Goal: Check status: Check status

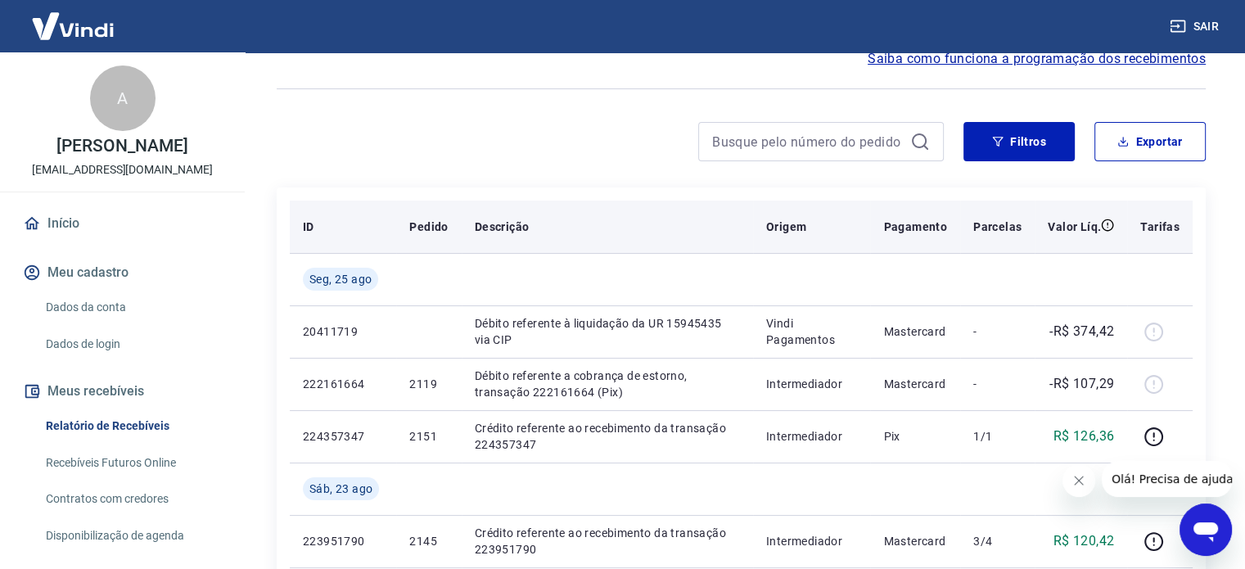
scroll to position [109, 0]
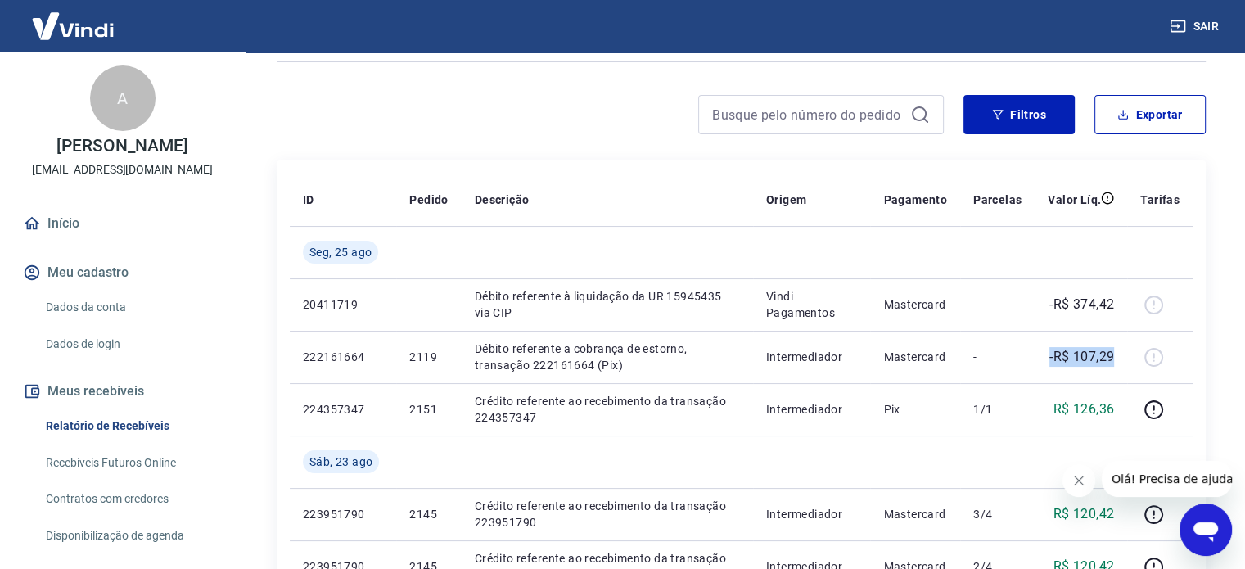
drag, startPoint x: 1033, startPoint y: 359, endPoint x: 889, endPoint y: 29, distance: 360.8
click at [1123, 353] on tr "222161664 2119 Débito referente a cobrança de estorno, transação 222161664 (Pix…" at bounding box center [741, 357] width 903 height 52
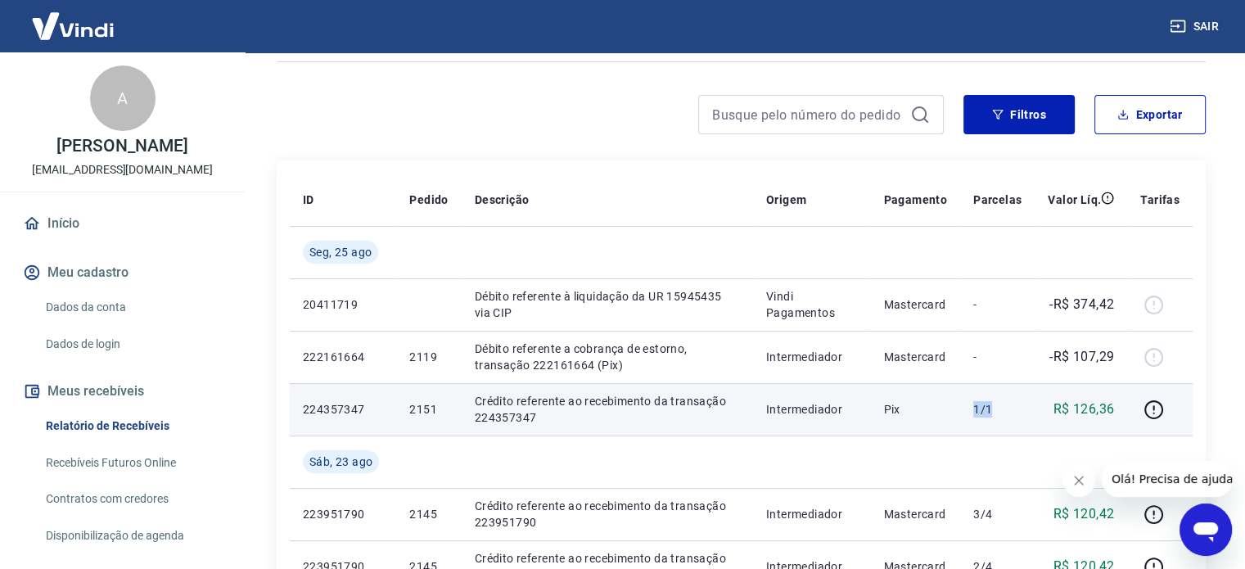
drag, startPoint x: 1001, startPoint y: 410, endPoint x: 954, endPoint y: 382, distance: 54.3
click at [976, 409] on p "1/1" at bounding box center [998, 409] width 48 height 16
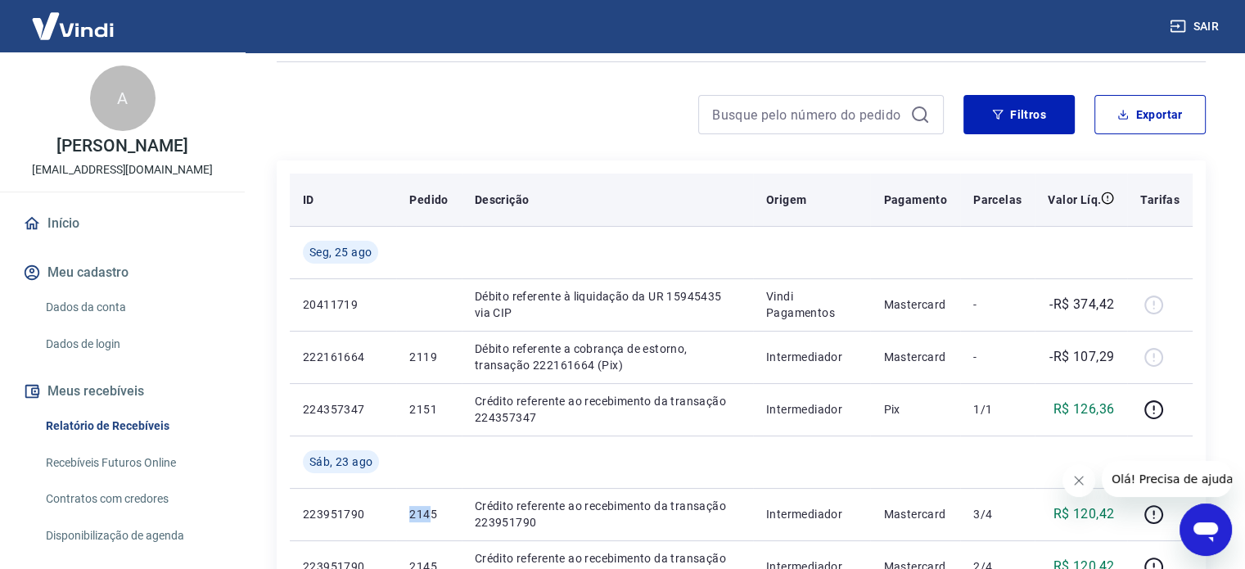
drag, startPoint x: 433, startPoint y: 501, endPoint x: 438, endPoint y: 192, distance: 308.7
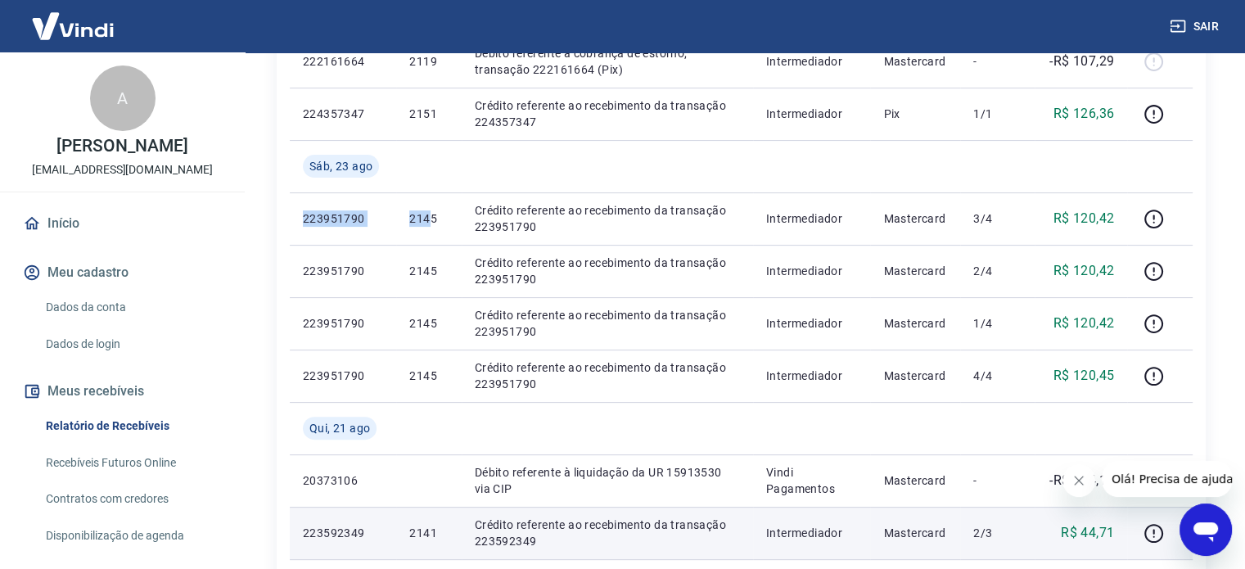
scroll to position [436, 0]
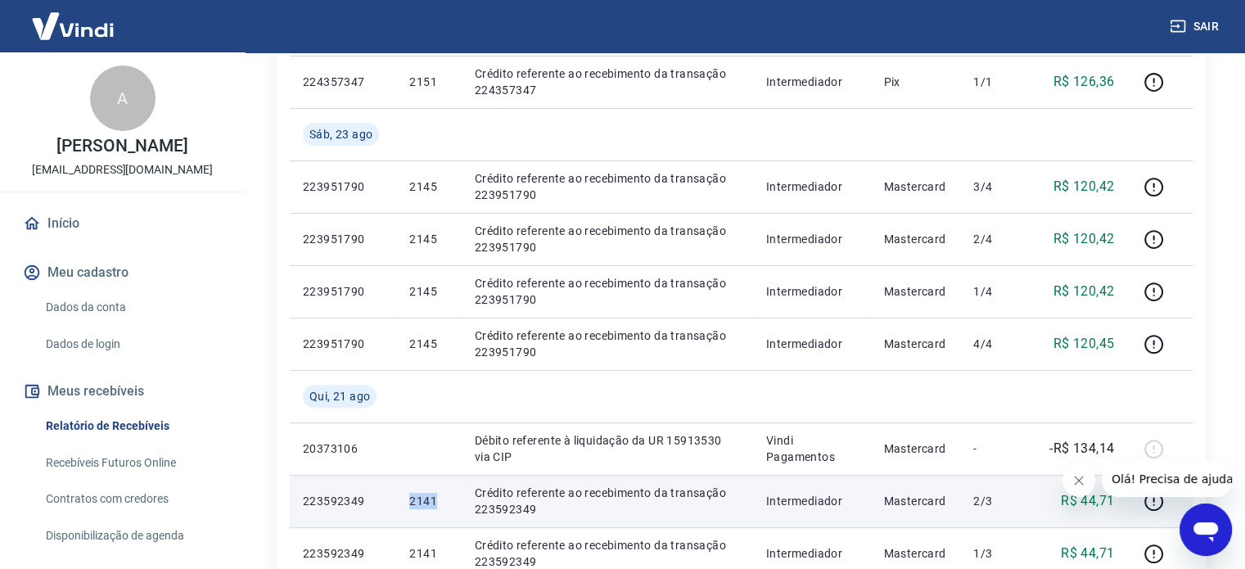
drag, startPoint x: 436, startPoint y: 517, endPoint x: 405, endPoint y: 504, distance: 33.5
click at [405, 504] on td "2141" at bounding box center [428, 501] width 65 height 52
